Goal: Check status: Check status

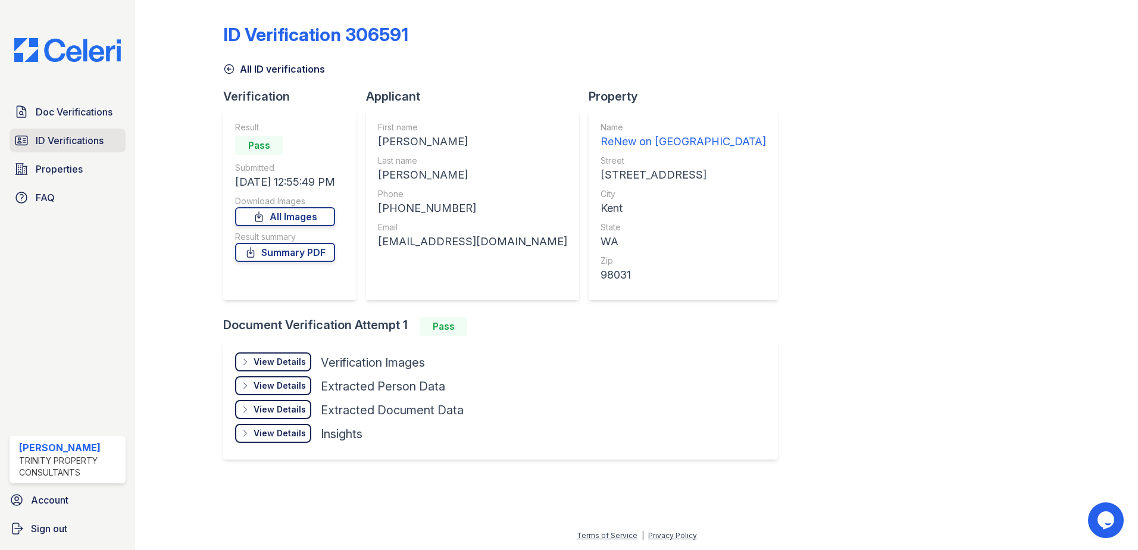
click at [93, 144] on span "ID Verifications" at bounding box center [70, 140] width 68 height 14
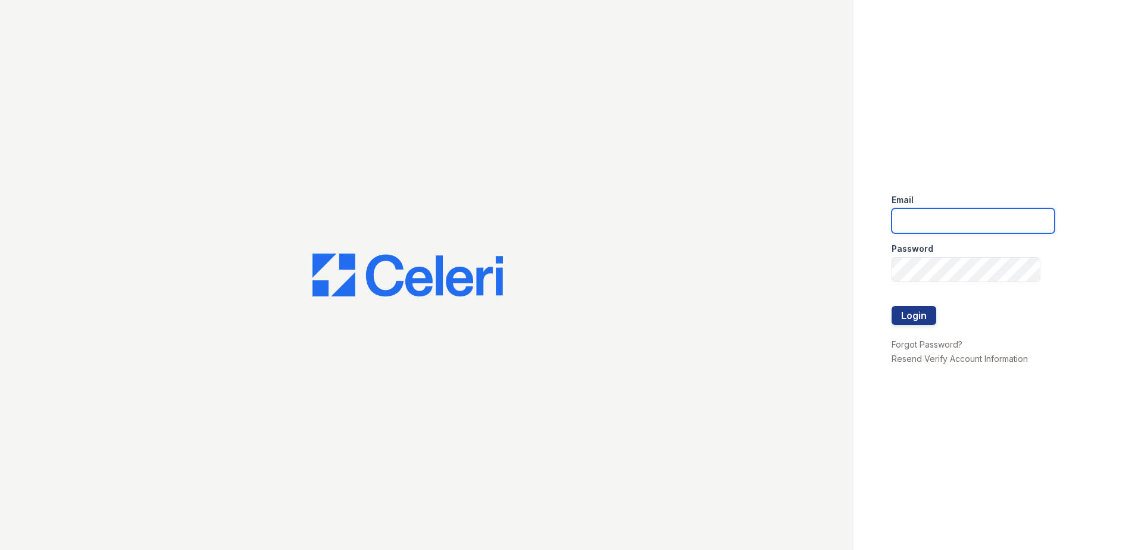
click at [941, 227] on input "email" at bounding box center [972, 220] width 163 height 25
click at [891, 306] on button "Login" at bounding box center [913, 315] width 45 height 19
type input "[EMAIL_ADDRESS][DOMAIN_NAME]"
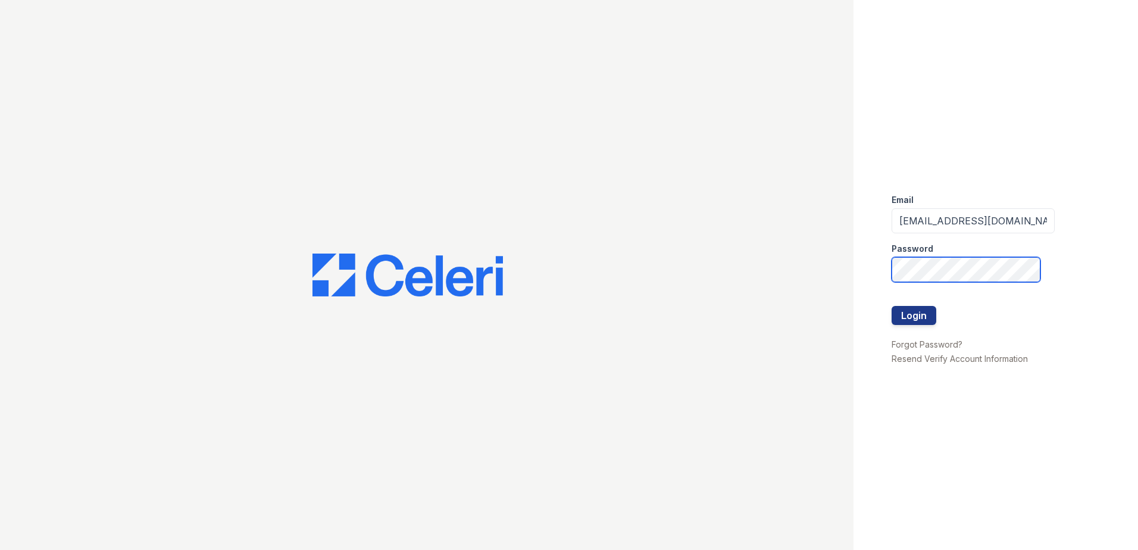
click at [891, 306] on button "Login" at bounding box center [913, 315] width 45 height 19
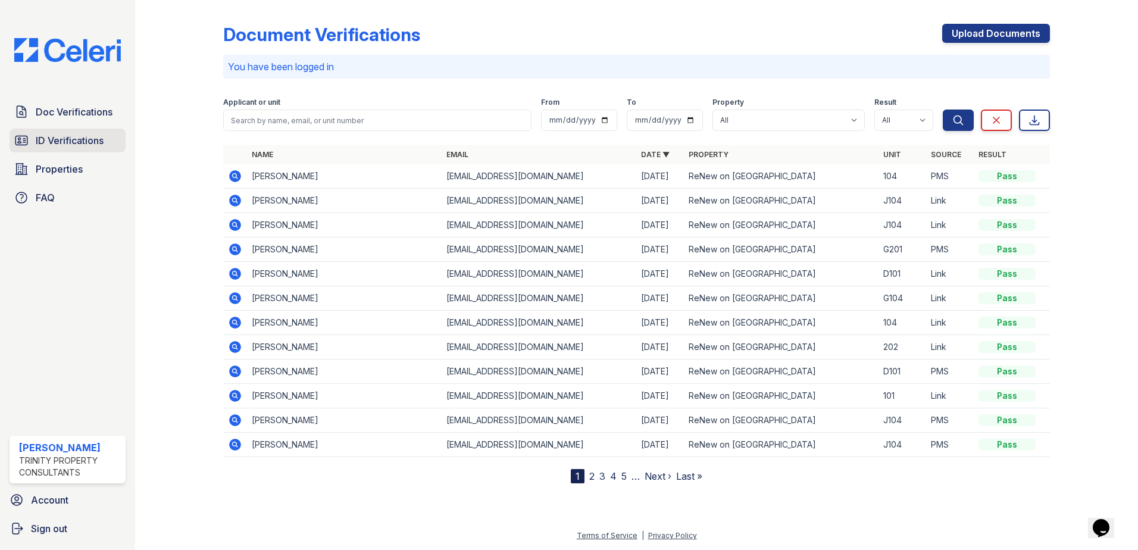
click at [80, 143] on span "ID Verifications" at bounding box center [70, 140] width 68 height 14
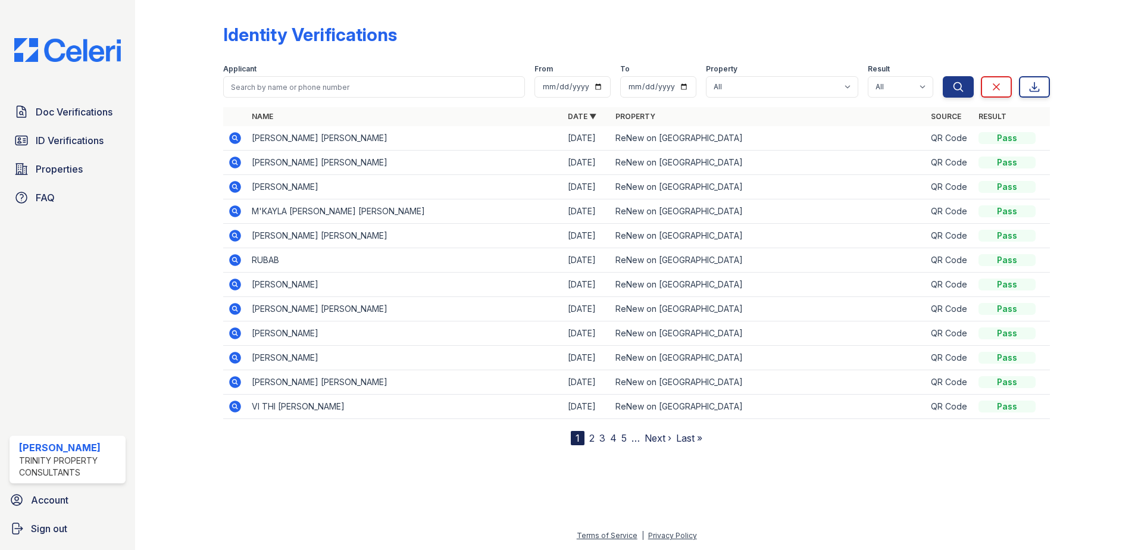
drag, startPoint x: 456, startPoint y: 17, endPoint x: 462, endPoint y: 8, distance: 10.2
click at [461, 11] on div "Identity Verifications Filter Applicant From To Property All ReNew on East Hill…" at bounding box center [636, 225] width 827 height 440
click at [79, 134] on span "ID Verifications" at bounding box center [70, 140] width 68 height 14
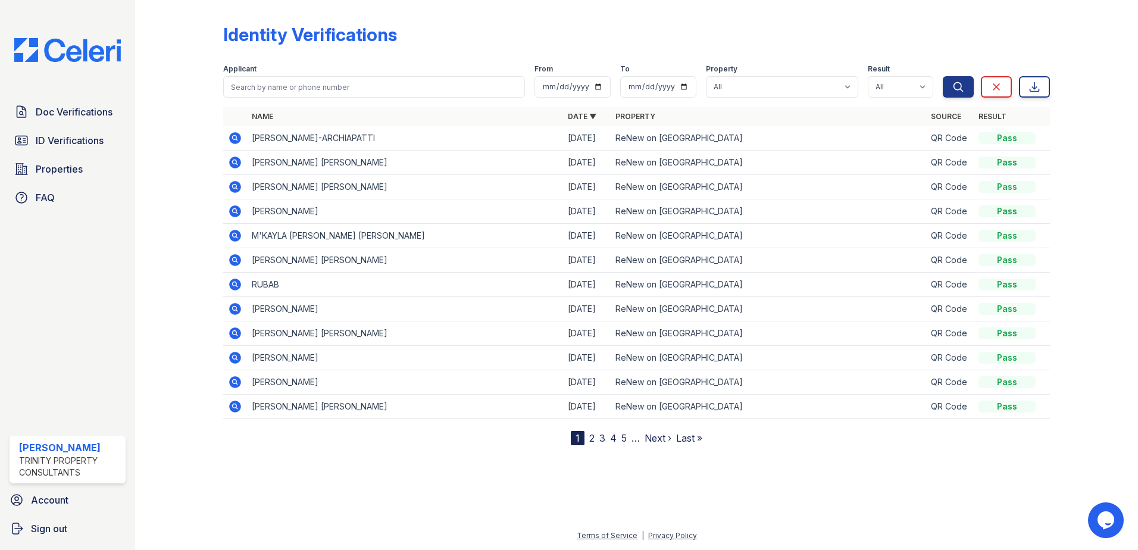
click at [234, 139] on icon at bounding box center [234, 137] width 3 height 3
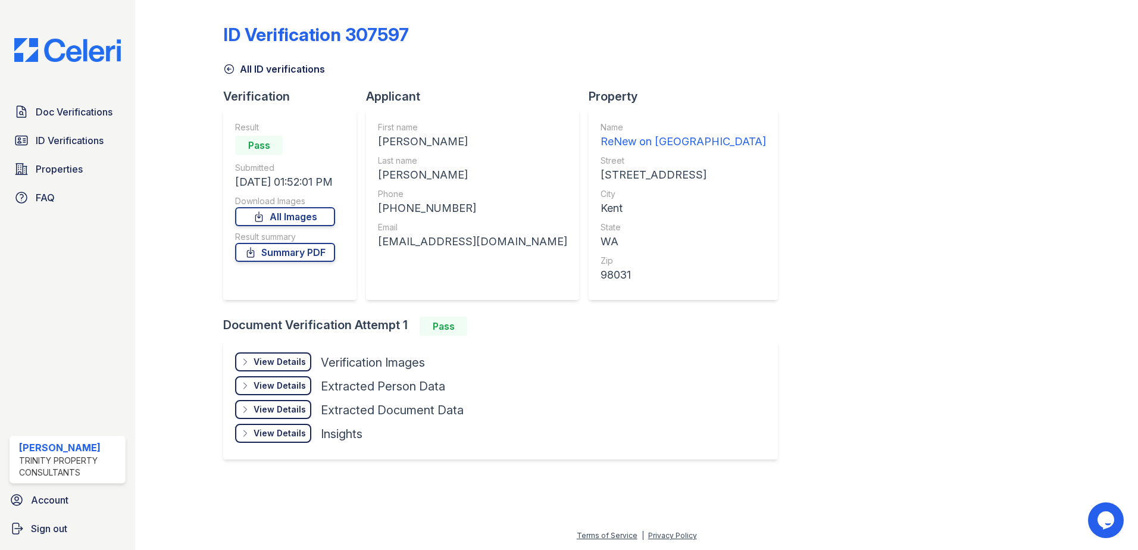
click at [278, 364] on div "View Details" at bounding box center [279, 362] width 52 height 12
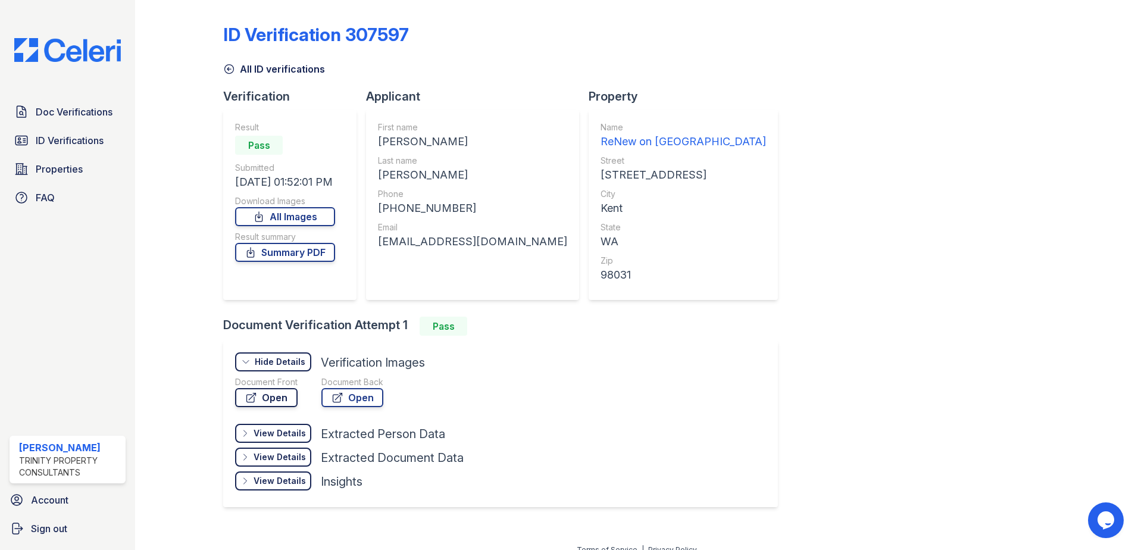
click at [261, 400] on link "Open" at bounding box center [266, 397] width 62 height 19
